Goal: Check status

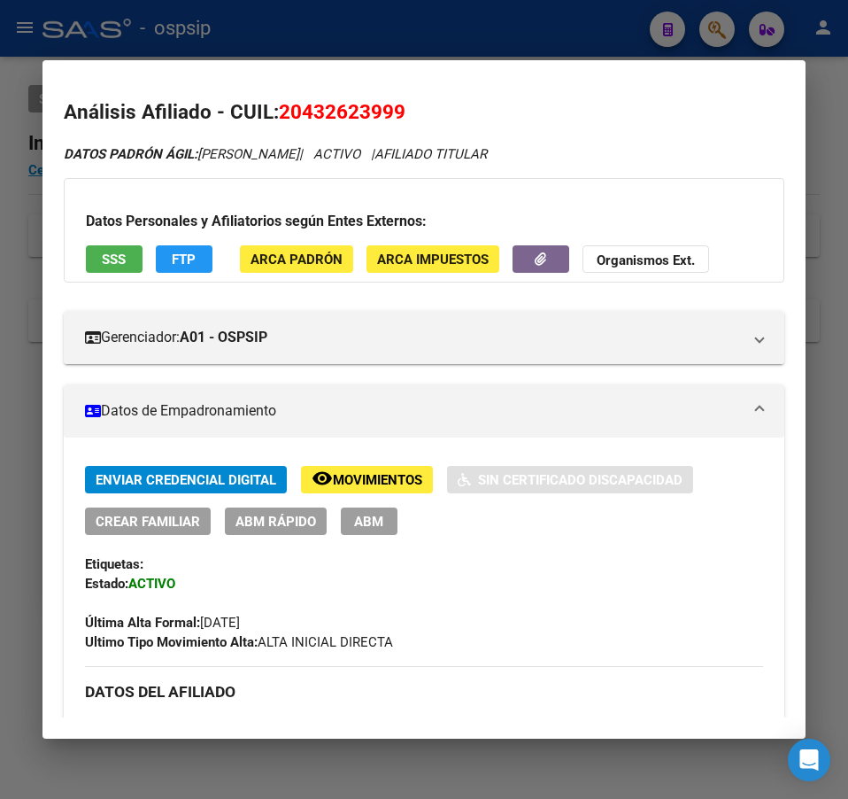
scroll to position [974, 0]
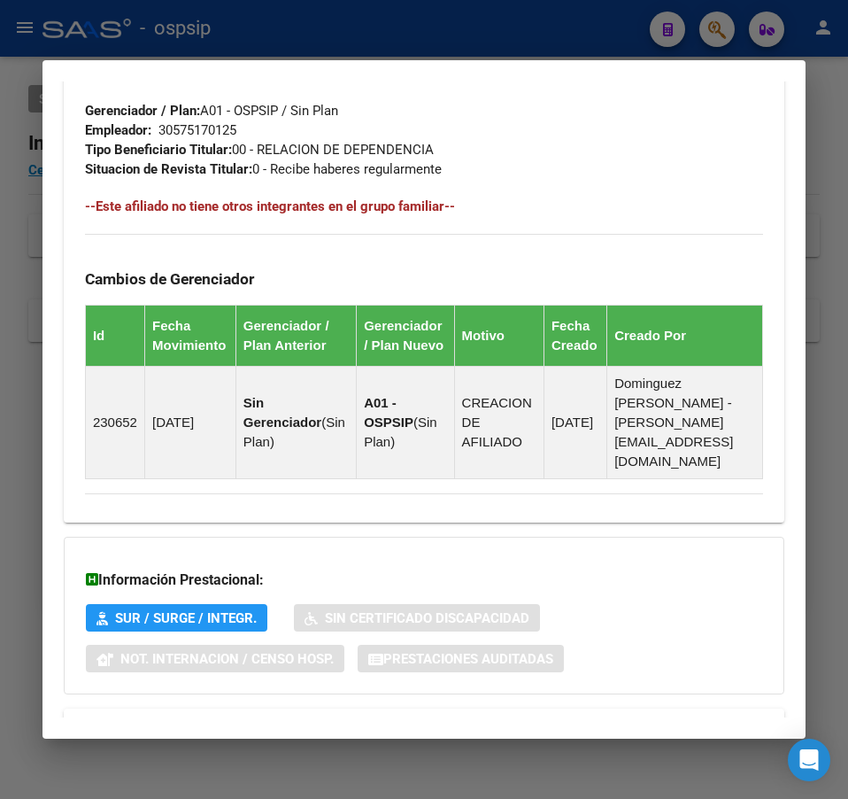
click at [553, 28] on div at bounding box center [424, 399] width 848 height 799
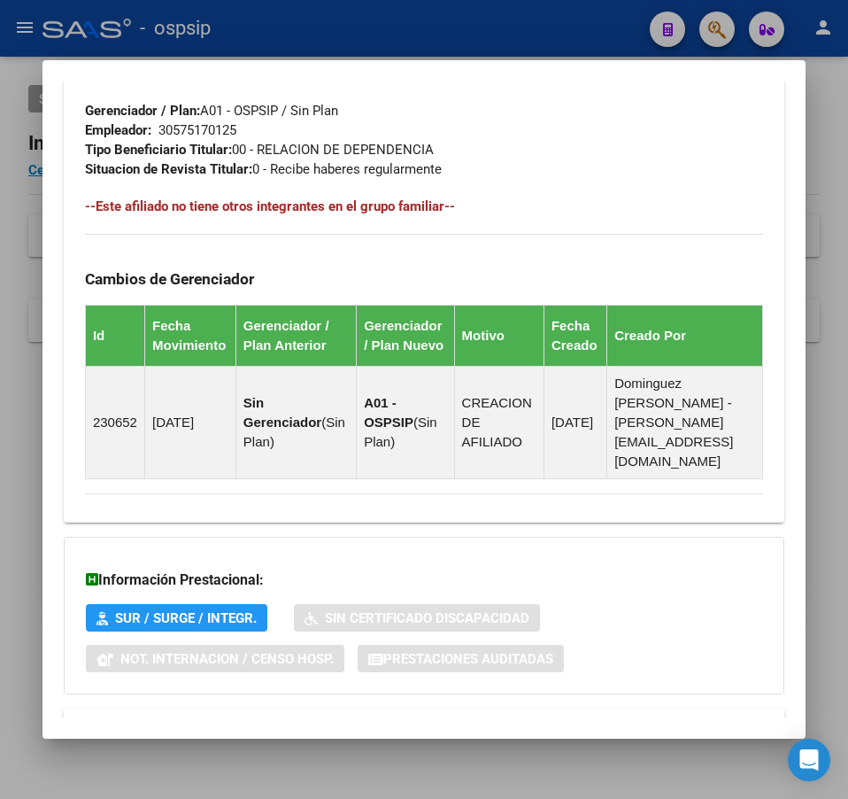
click at [553, 28] on div at bounding box center [424, 399] width 848 height 799
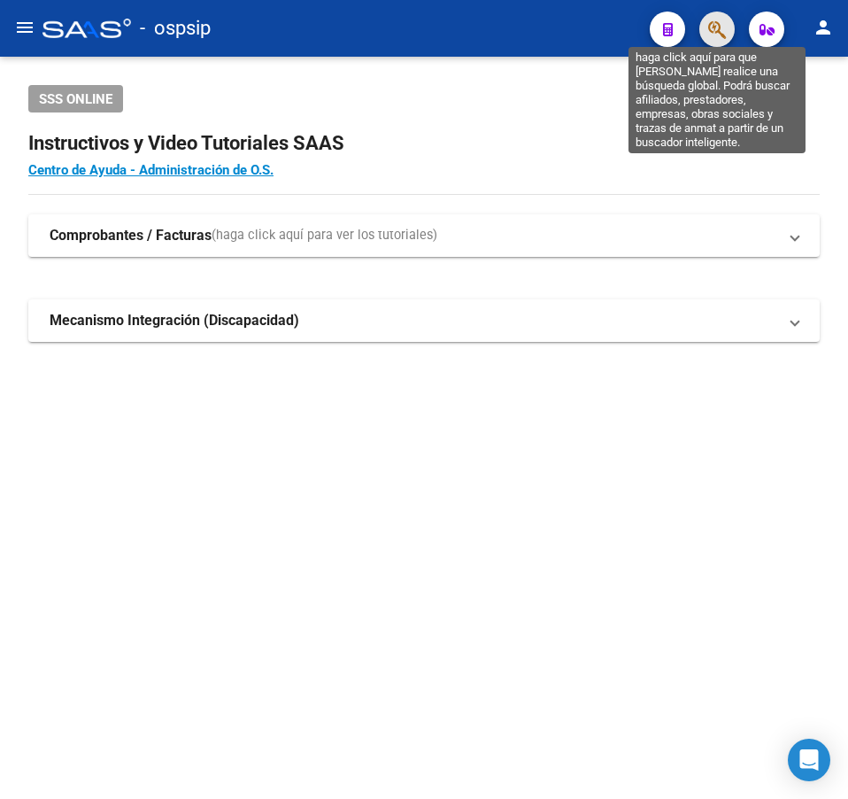
click at [710, 34] on icon "button" at bounding box center [718, 29] width 18 height 20
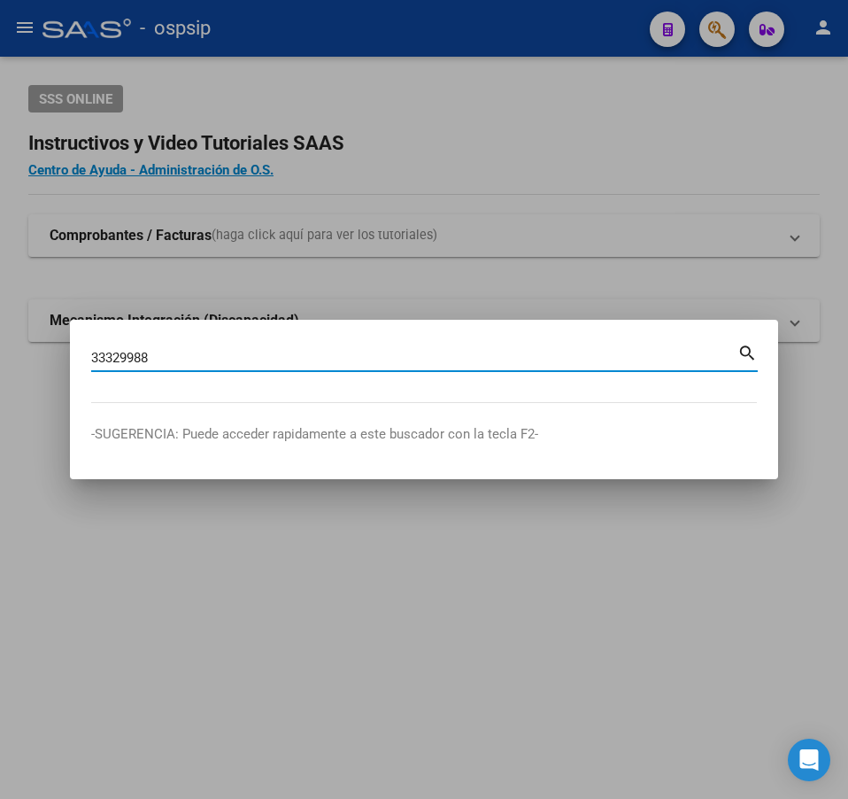
type input "33329988"
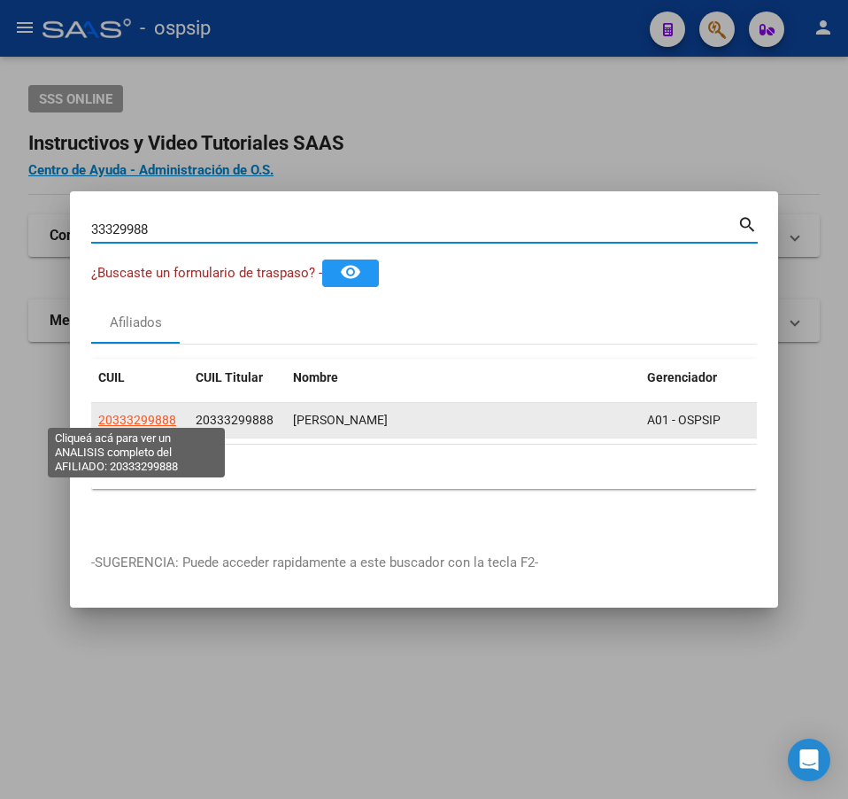
click at [112, 413] on span "20333299888" at bounding box center [137, 420] width 78 height 14
type textarea "20333299888"
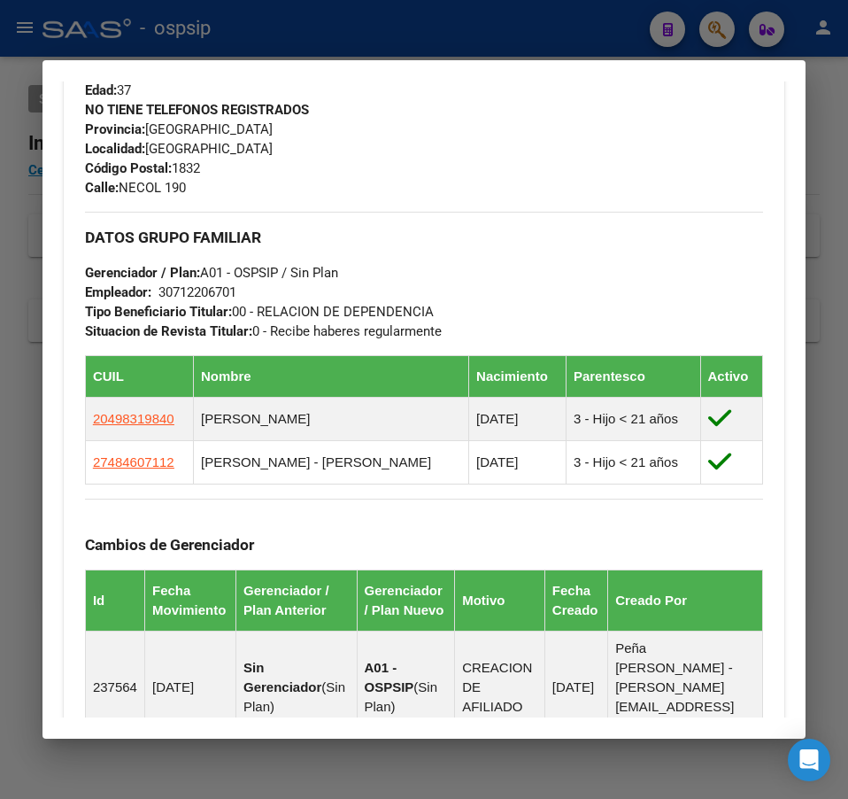
scroll to position [1131, 0]
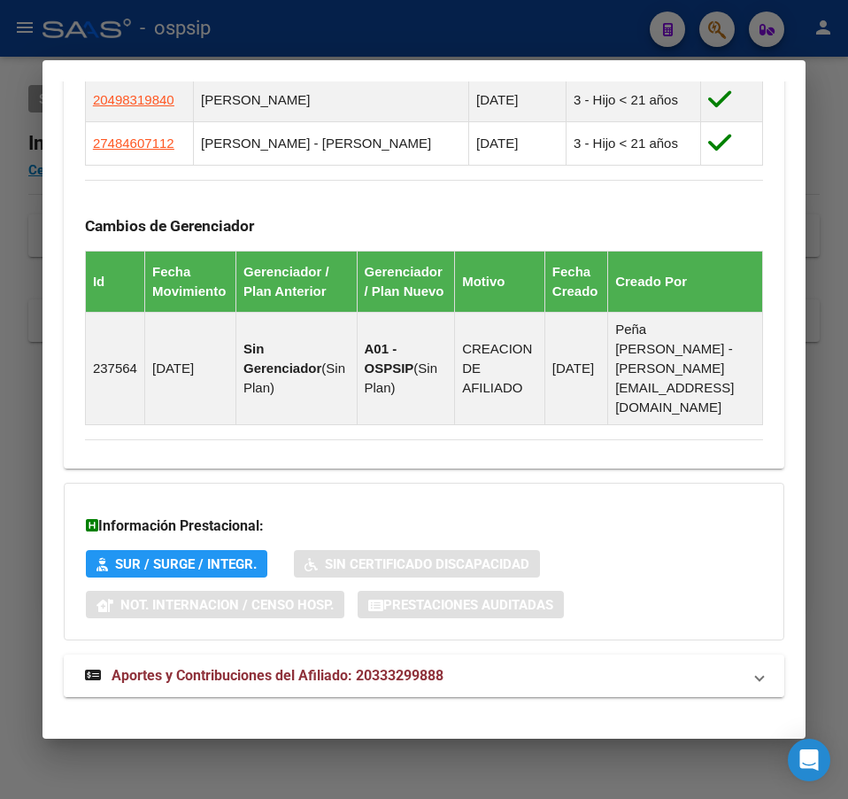
click at [587, 665] on mat-panel-title "Aportes y Contribuciones del Afiliado: 20333299888" at bounding box center [413, 675] width 657 height 21
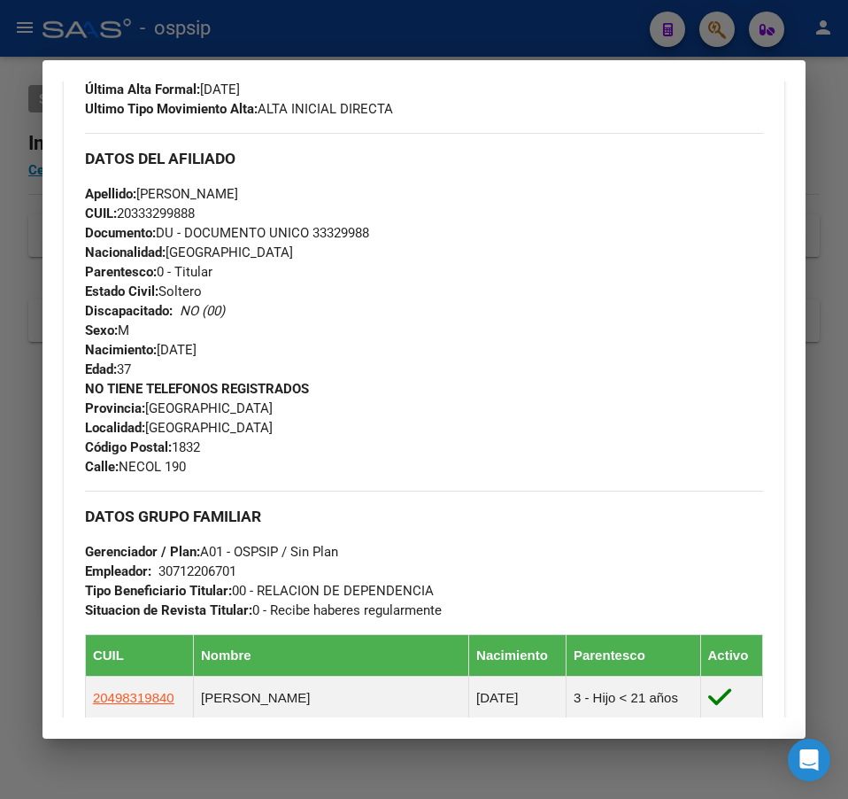
scroll to position [486, 0]
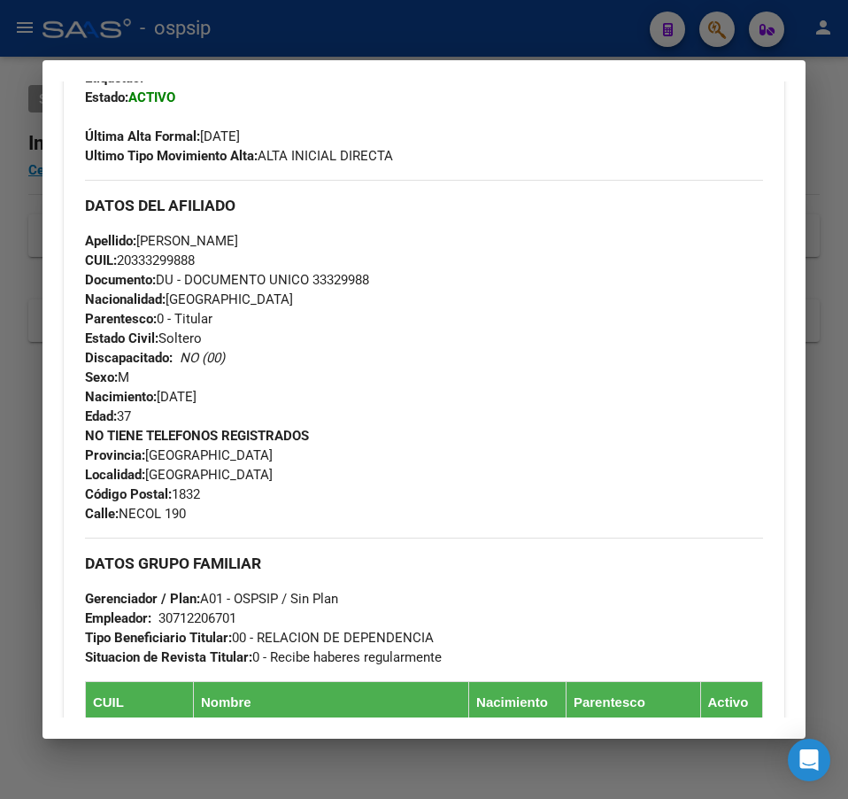
click at [529, 20] on div at bounding box center [424, 399] width 848 height 799
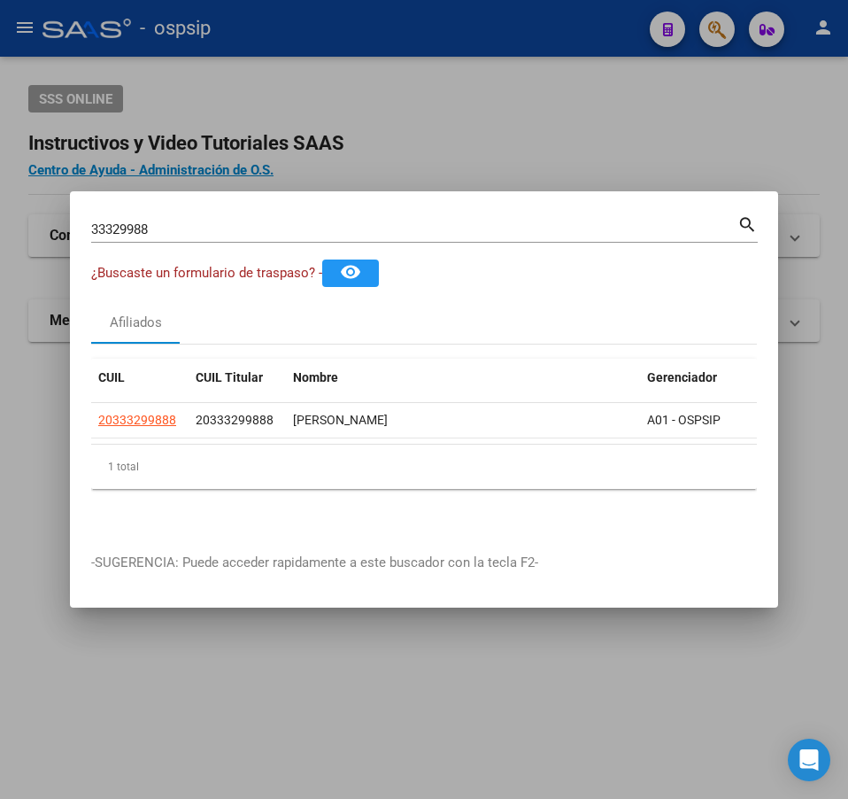
drag, startPoint x: 534, startPoint y: 45, endPoint x: 520, endPoint y: 16, distance: 32.5
click at [534, 44] on div at bounding box center [424, 399] width 848 height 799
